Goal: Task Accomplishment & Management: Manage account settings

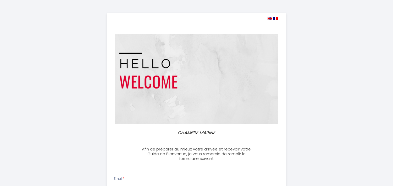
select select
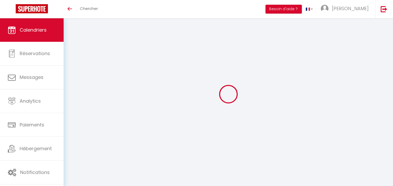
select select
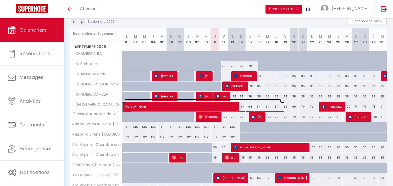
click at [231, 107] on span "Francoise jean laurent" at bounding box center [203, 104] width 156 height 10
select select "OK"
select select "1"
select select "0"
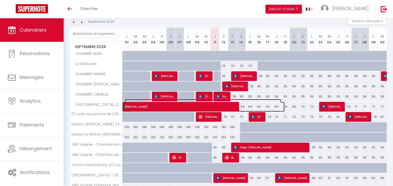
select select "1"
select select
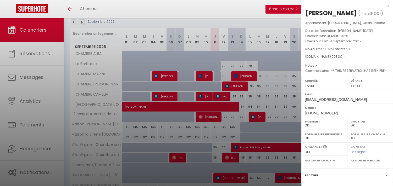
click at [231, 107] on div at bounding box center [196, 93] width 393 height 186
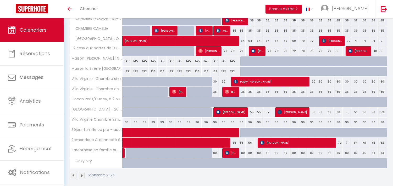
scroll to position [128, 0]
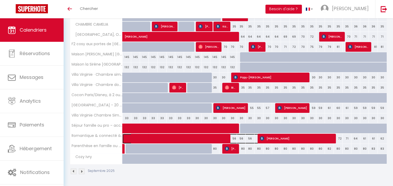
click at [222, 137] on span at bounding box center [200, 139] width 144 height 10
